Goal: Check status: Check status

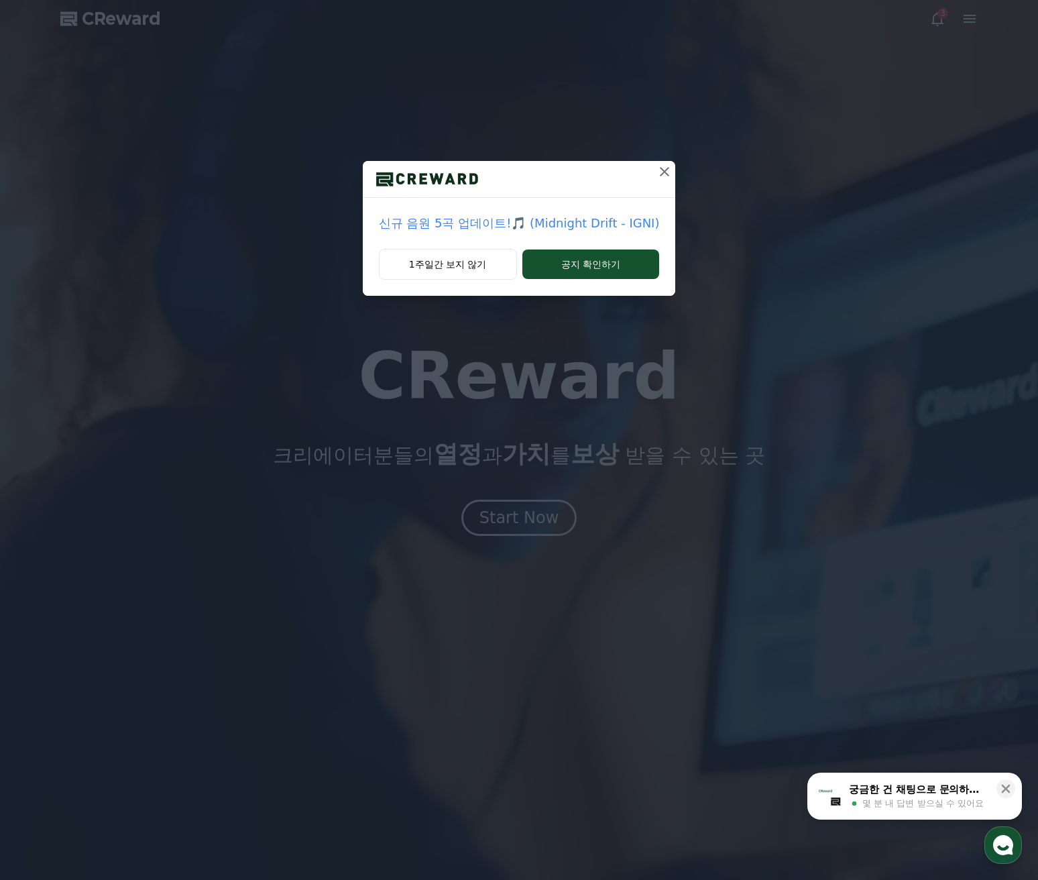
click at [586, 228] on p "신규 음원 5곡 업데이트!🎵 (Midnight Drift - IGNI)" at bounding box center [519, 223] width 281 height 19
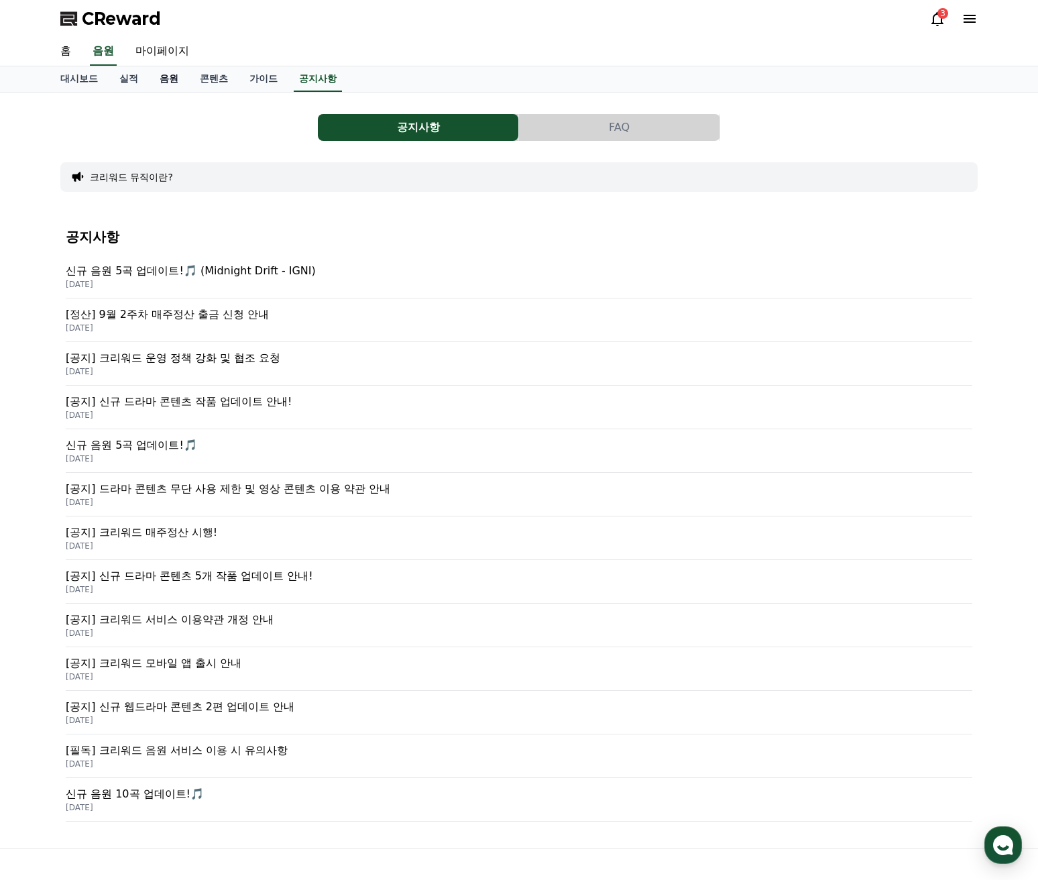
click at [168, 87] on link "음원" at bounding box center [169, 78] width 40 height 25
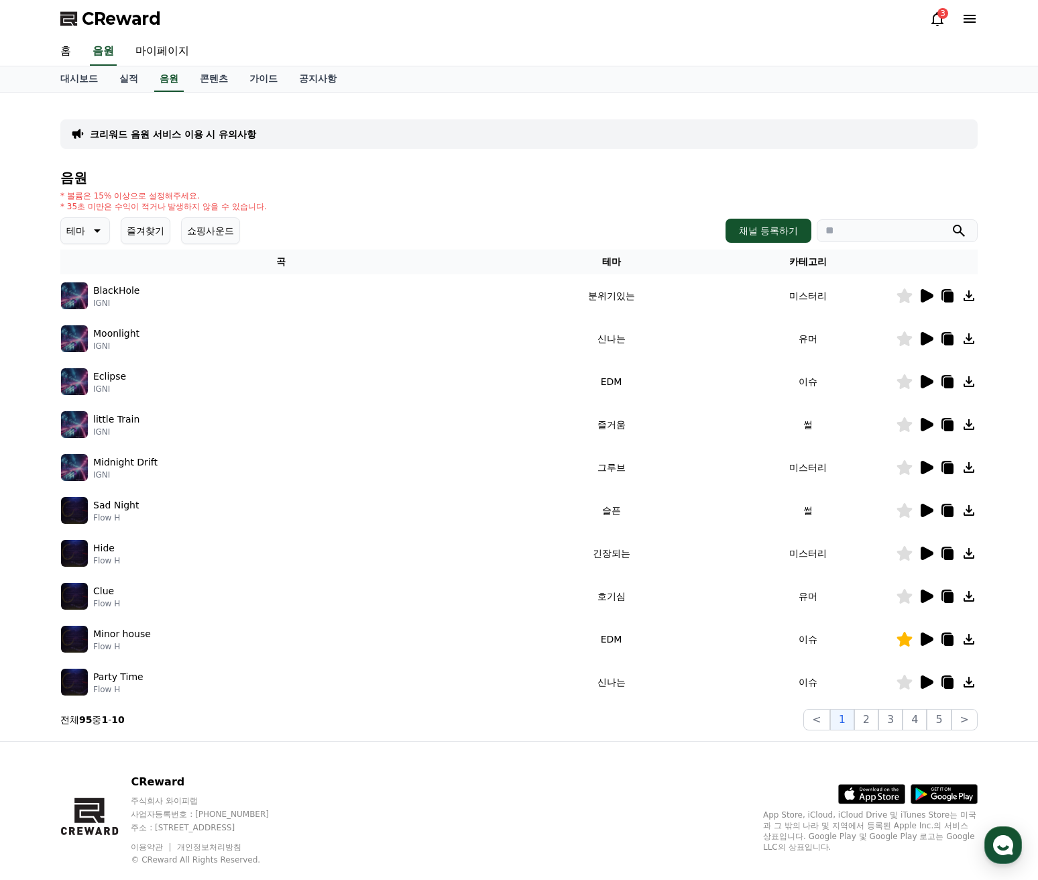
click at [917, 295] on div at bounding box center [937, 296] width 80 height 16
click at [921, 294] on icon at bounding box center [927, 295] width 13 height 13
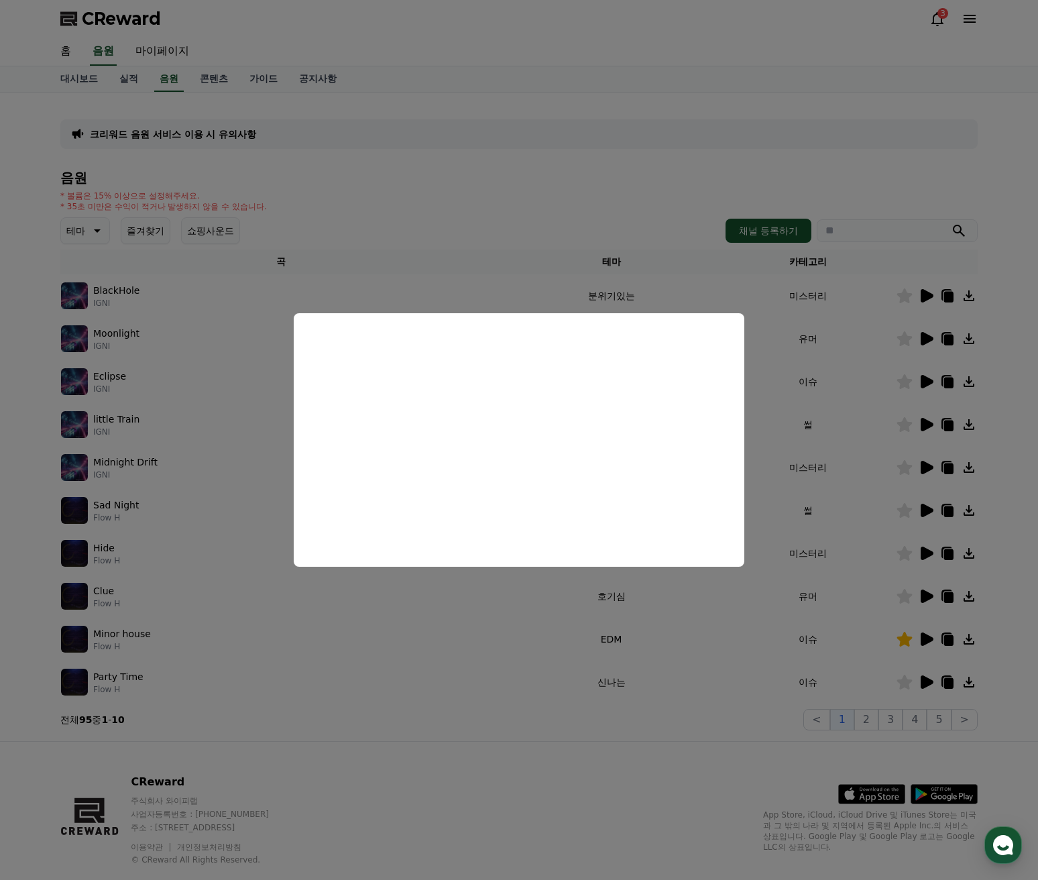
click at [929, 337] on button "close modal" at bounding box center [519, 440] width 1038 height 880
click at [929, 337] on icon at bounding box center [927, 338] width 13 height 13
click at [927, 378] on button "close modal" at bounding box center [519, 440] width 1038 height 880
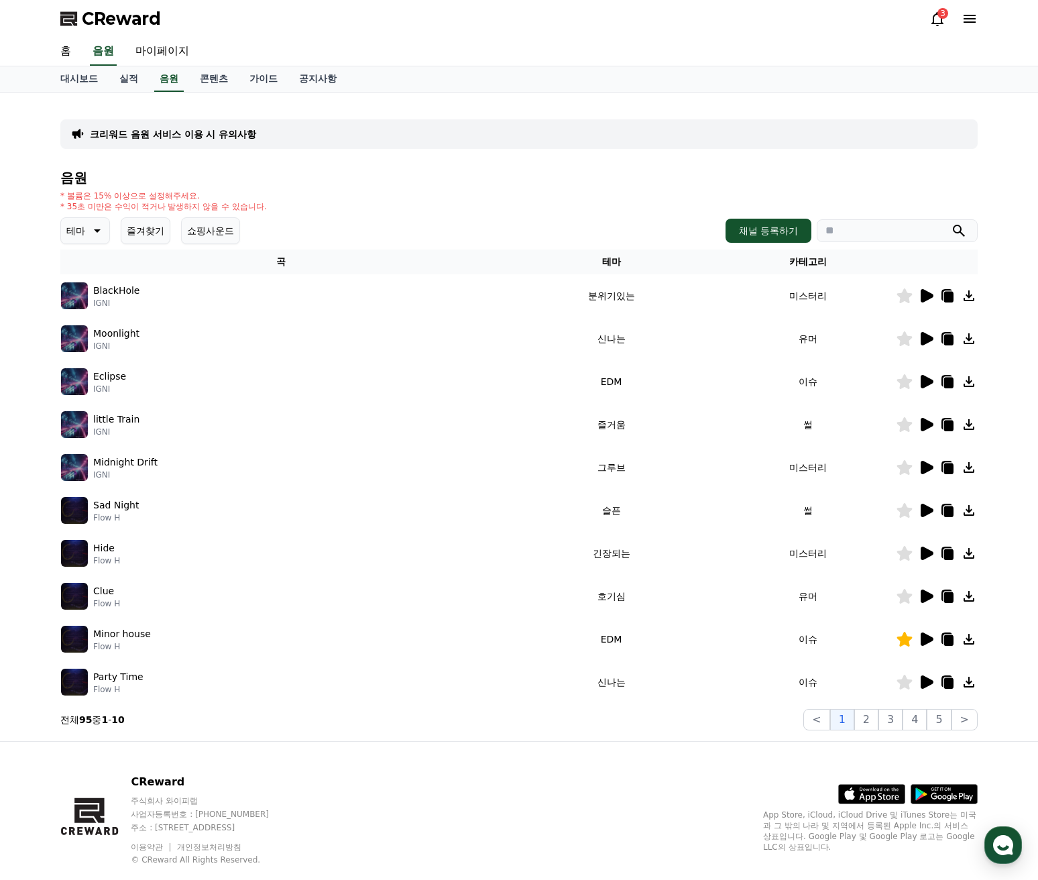
click at [901, 338] on icon at bounding box center [904, 338] width 15 height 15
click at [927, 392] on td at bounding box center [937, 381] width 82 height 43
click at [926, 382] on icon at bounding box center [927, 381] width 13 height 13
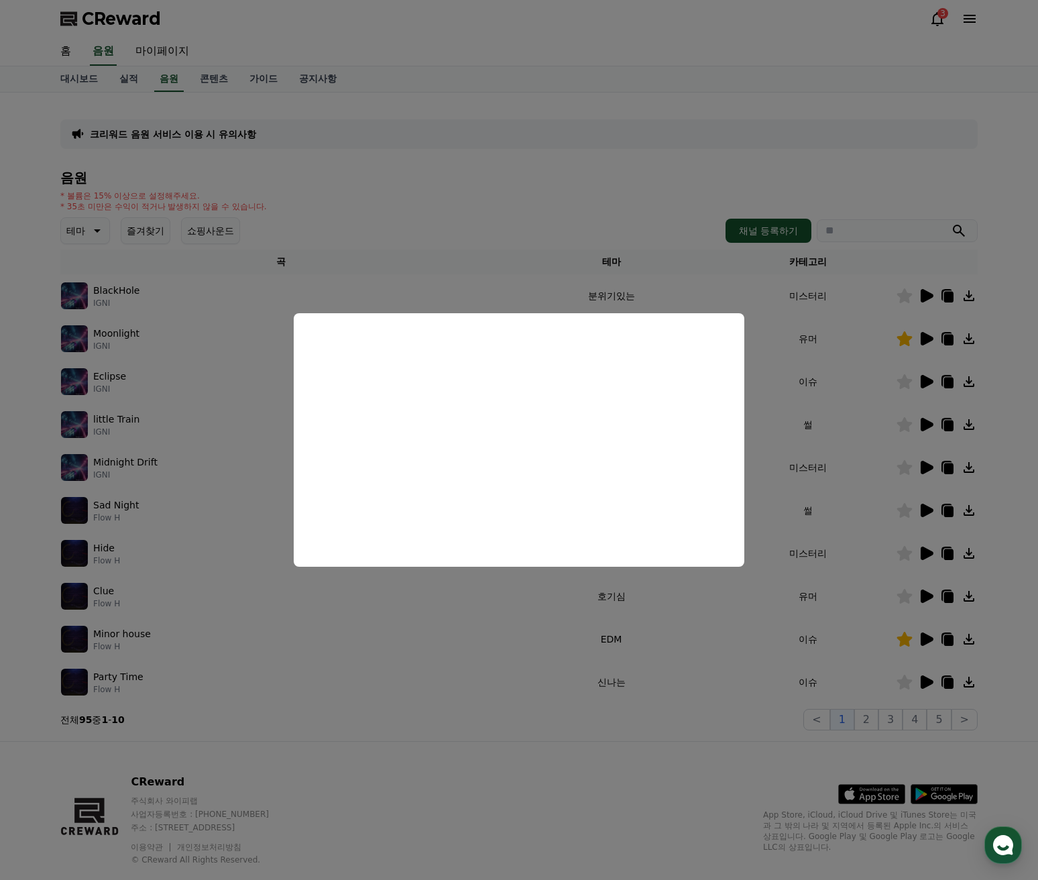
click at [925, 422] on button "close modal" at bounding box center [519, 440] width 1038 height 880
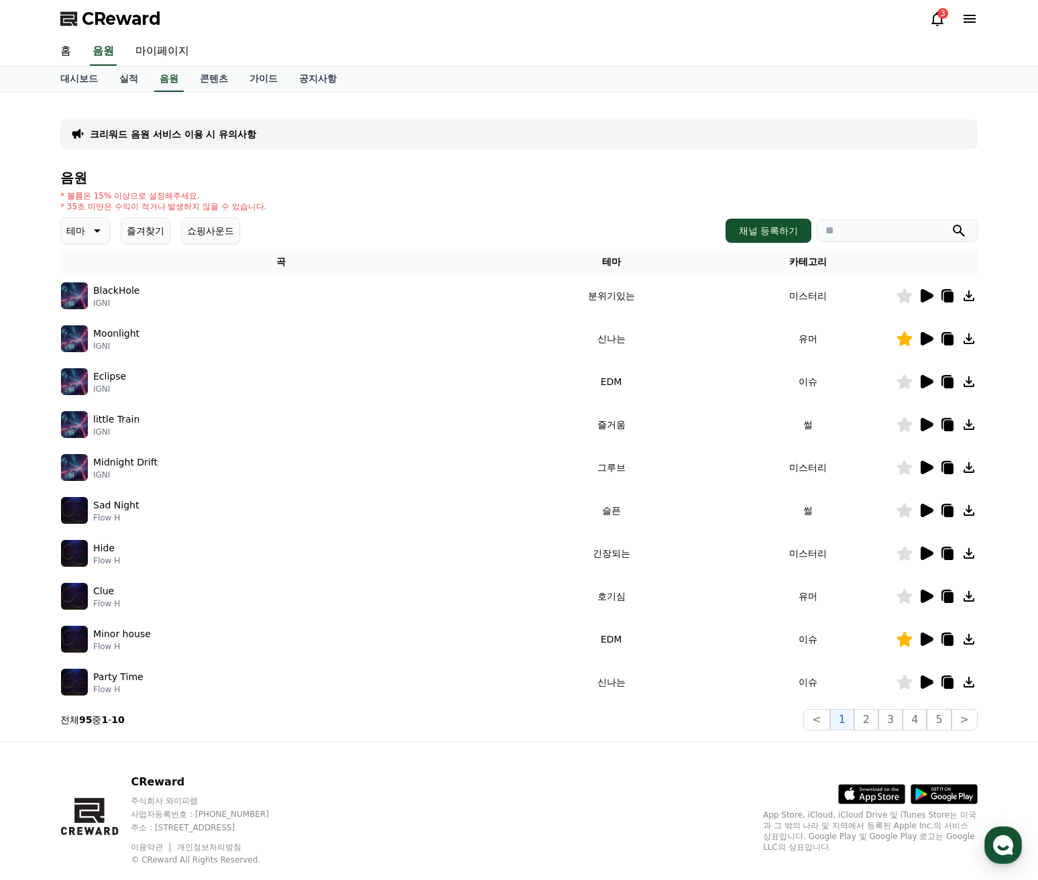
click at [925, 422] on icon at bounding box center [927, 424] width 13 height 13
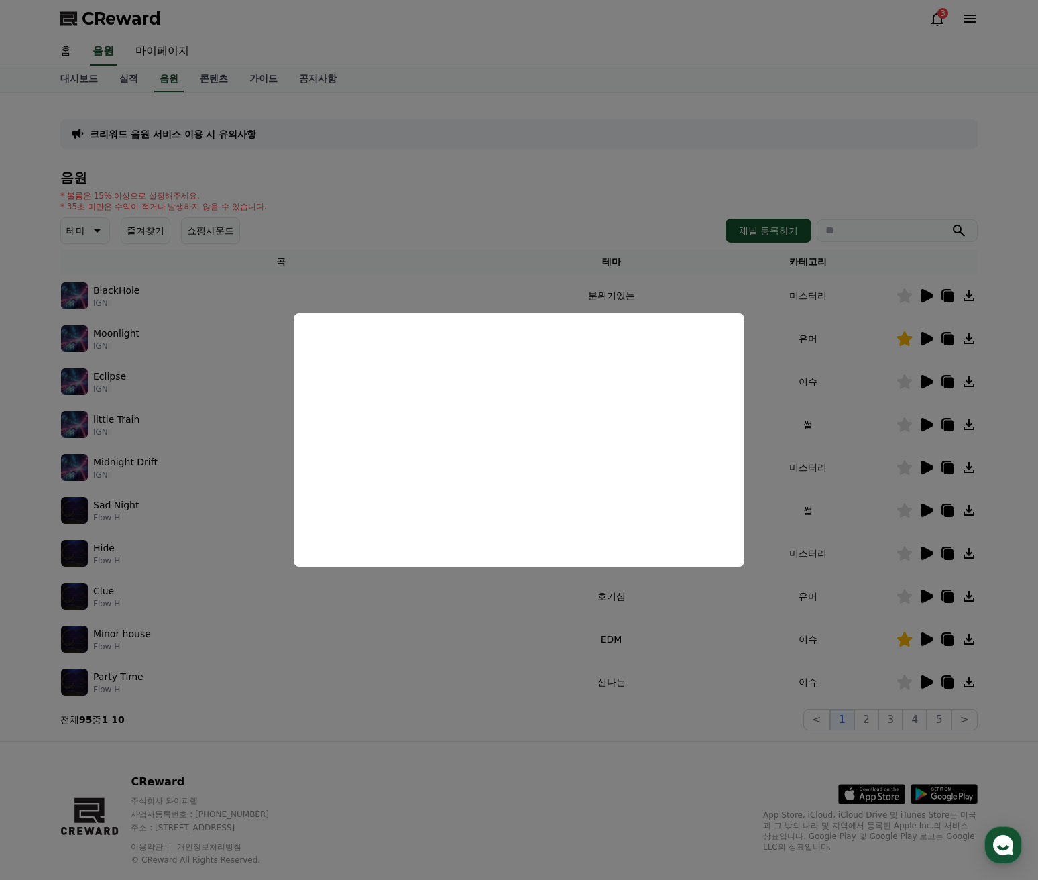
click at [924, 465] on button "close modal" at bounding box center [519, 440] width 1038 height 880
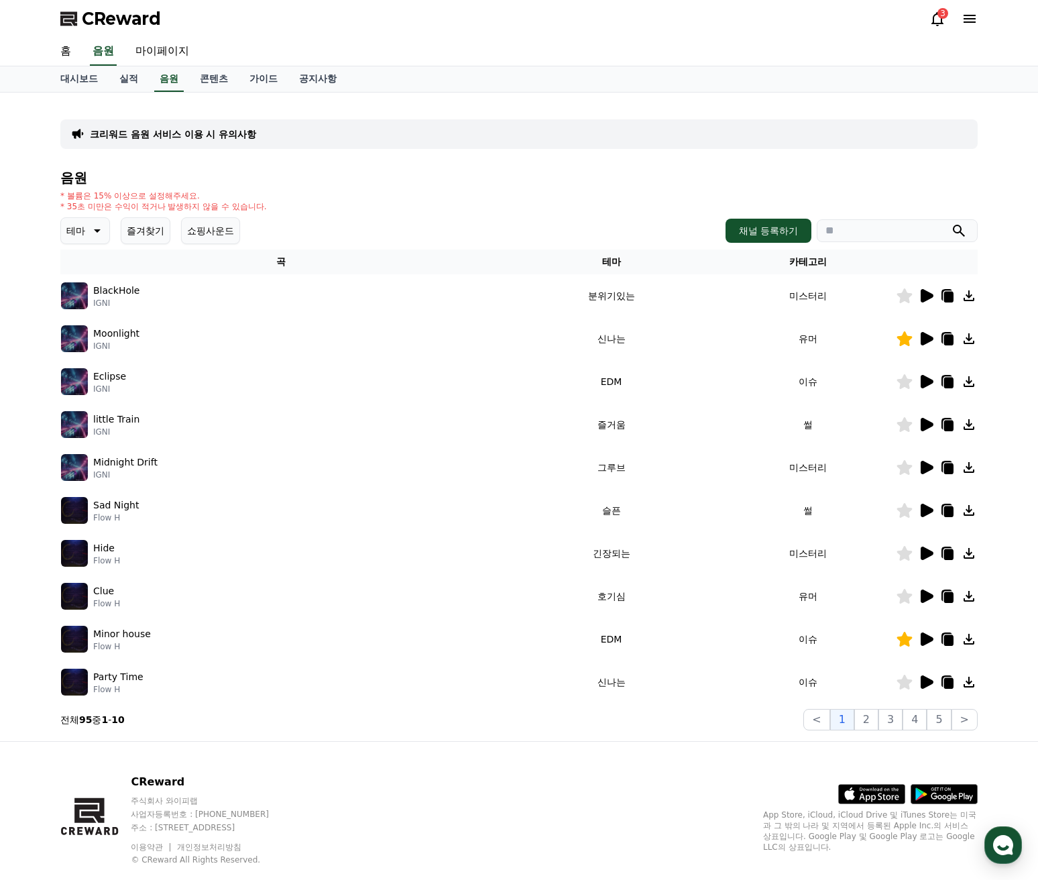
click at [925, 470] on icon at bounding box center [927, 467] width 13 height 13
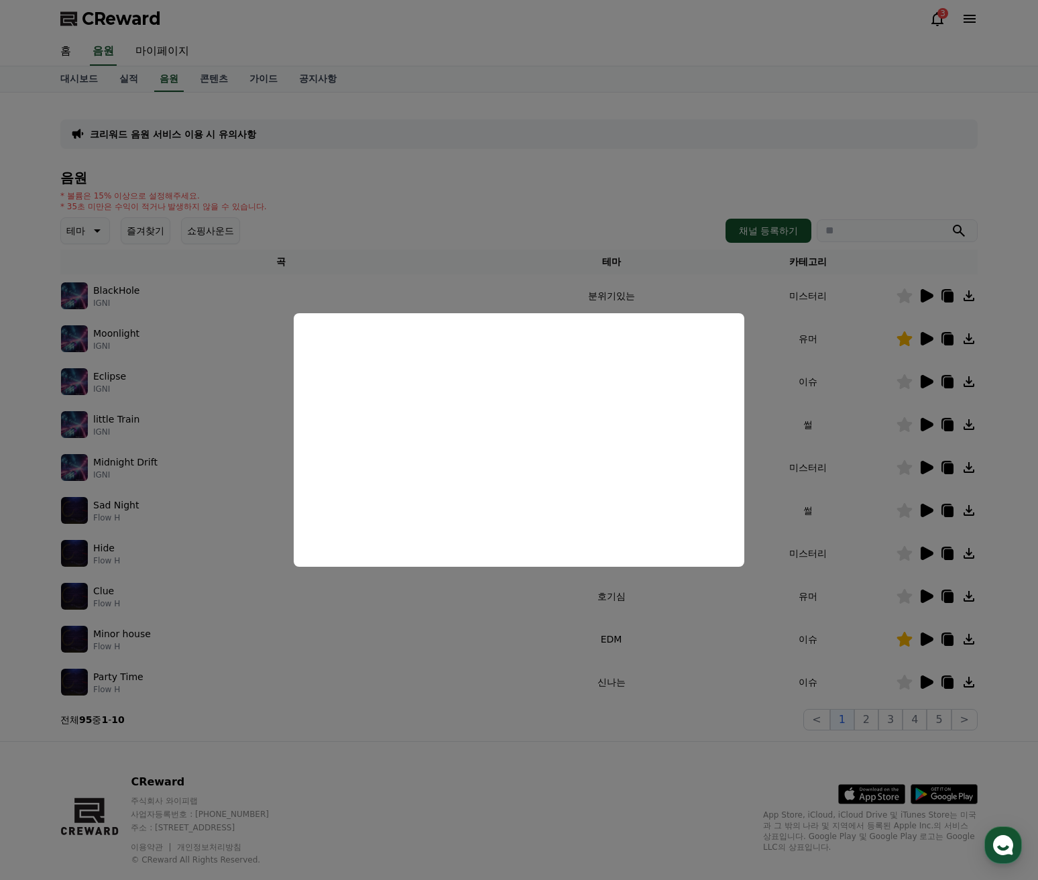
click at [483, 601] on button "close modal" at bounding box center [519, 440] width 1038 height 880
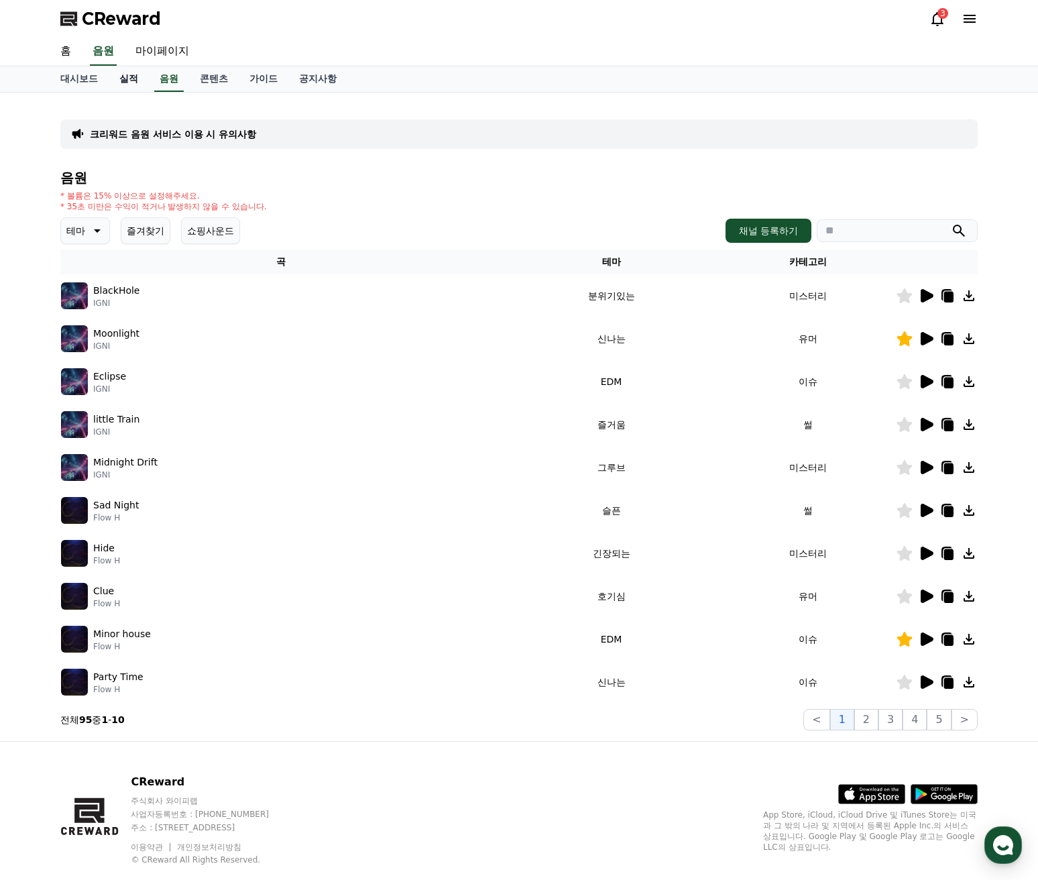
click at [131, 77] on link "실적" at bounding box center [129, 78] width 40 height 25
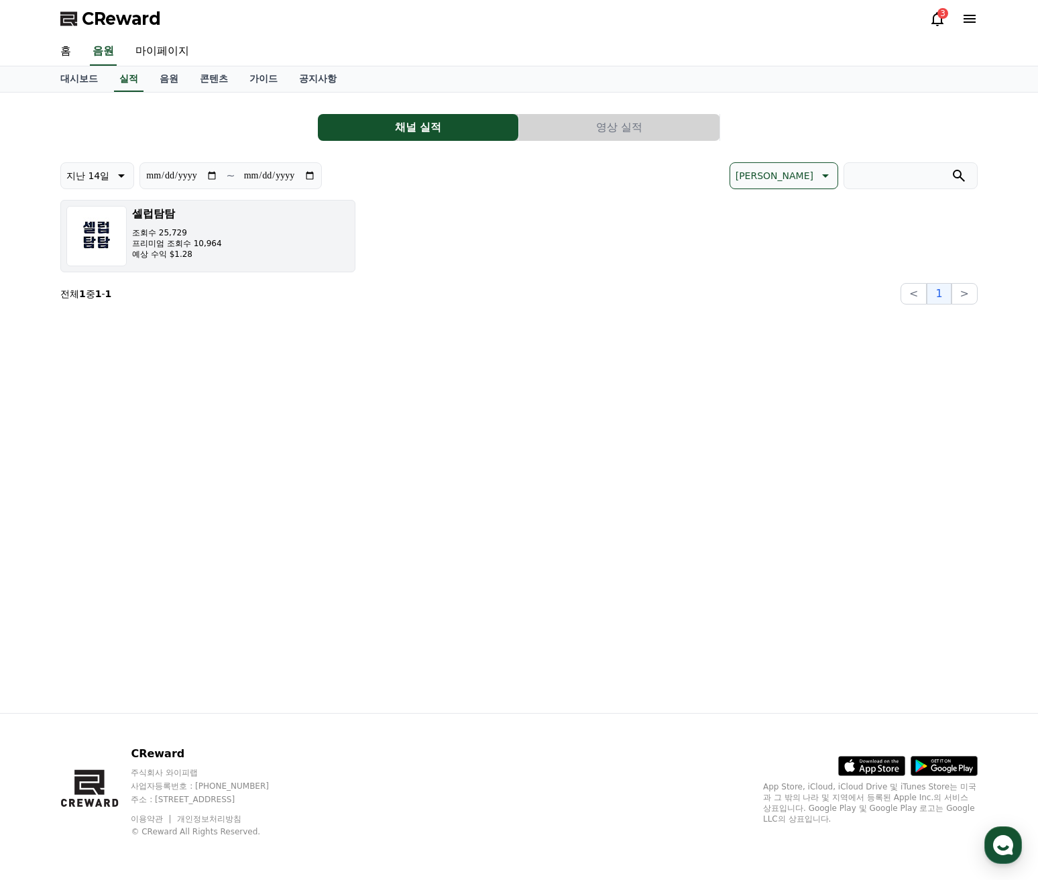
click at [257, 231] on button "셀럽탐탐 조회수 25,729 프리미엄 조회수 10,964 예상 수익 $1.28" at bounding box center [207, 236] width 295 height 72
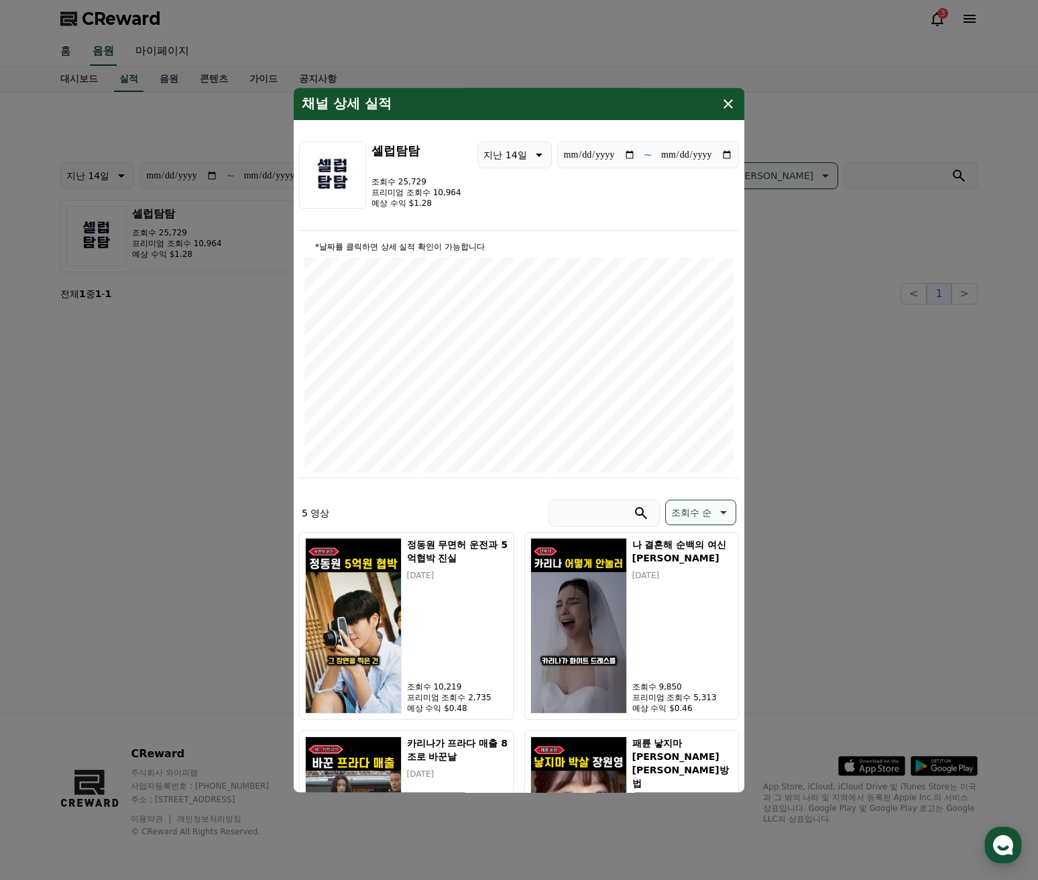
click at [729, 111] on icon "modal" at bounding box center [728, 104] width 16 height 16
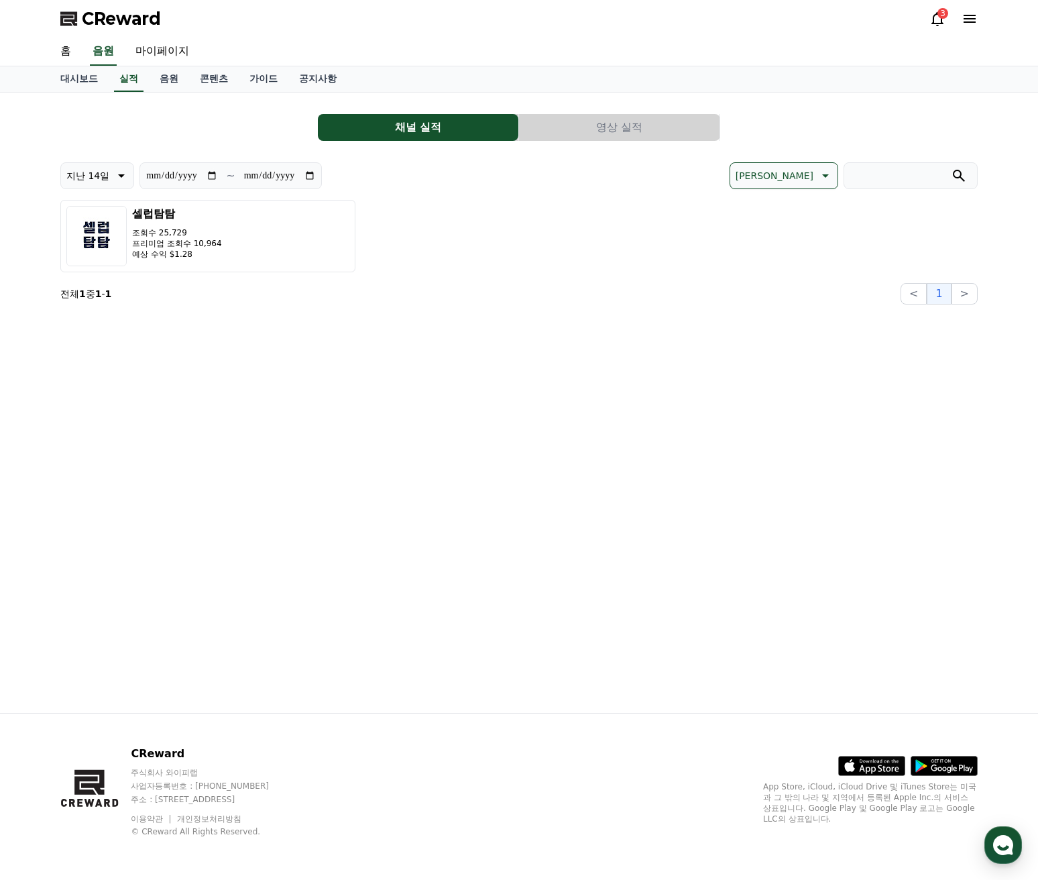
click at [929, 25] on div "CReward 3" at bounding box center [519, 19] width 939 height 38
click at [936, 17] on icon at bounding box center [937, 19] width 16 height 16
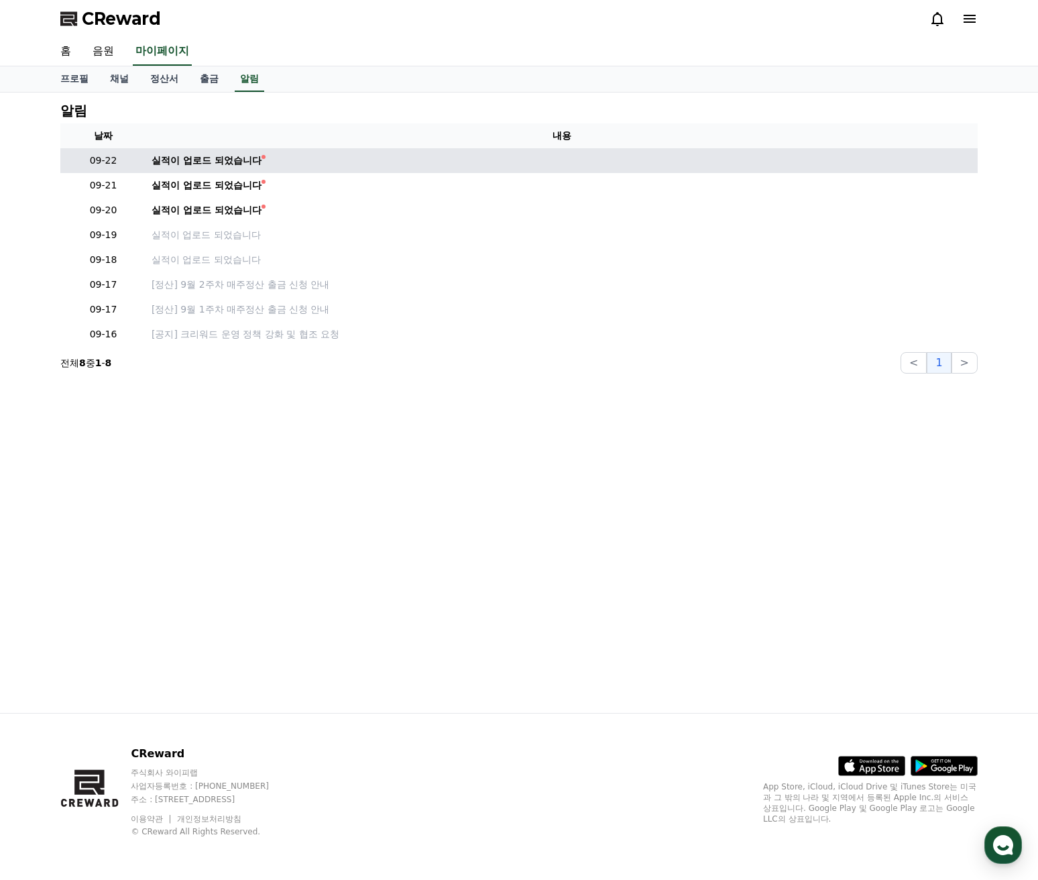
click at [228, 151] on td "실적이 업로드 되었습니다" at bounding box center [561, 160] width 831 height 25
click at [232, 169] on td "실적이 업로드 되었습니다" at bounding box center [561, 160] width 831 height 25
click at [233, 166] on div "실적이 업로드 되었습니다" at bounding box center [207, 161] width 110 height 14
